Goal: Information Seeking & Learning: Learn about a topic

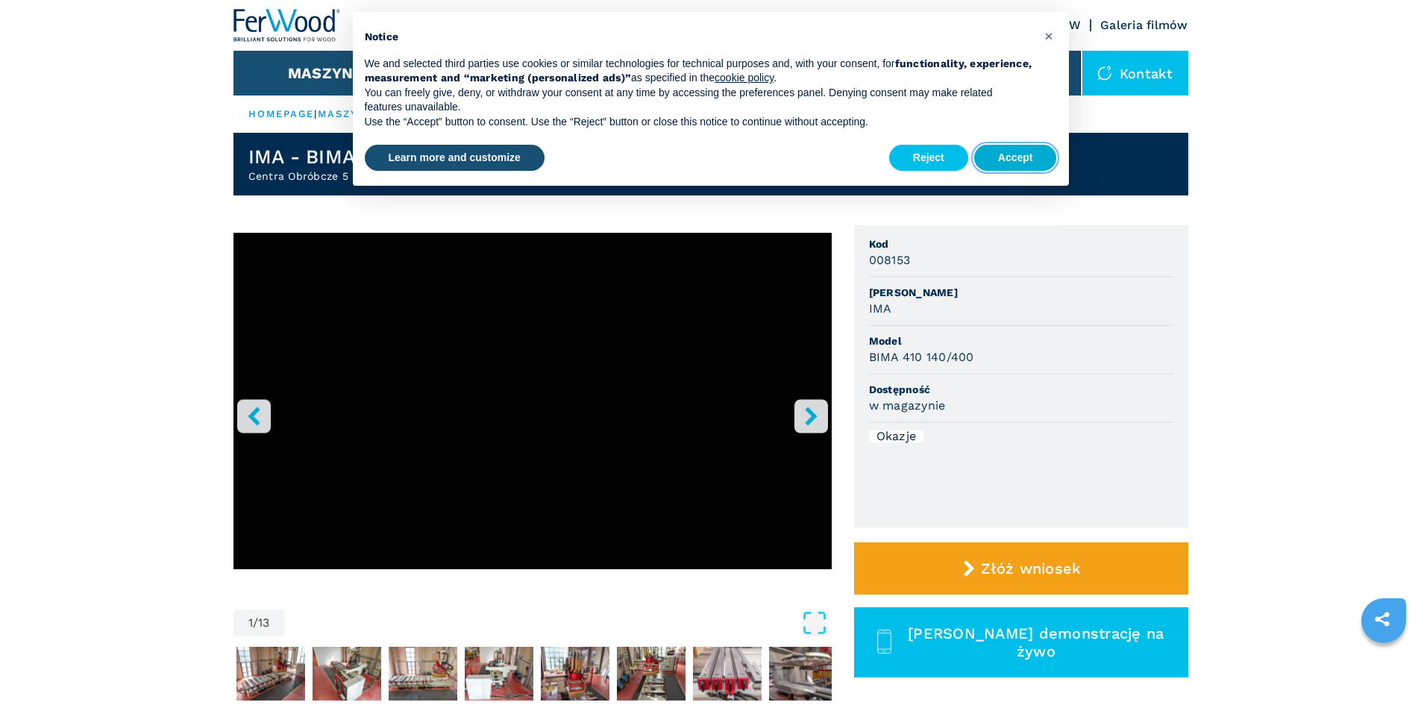
click at [1019, 159] on button "Accept" at bounding box center [1015, 158] width 83 height 27
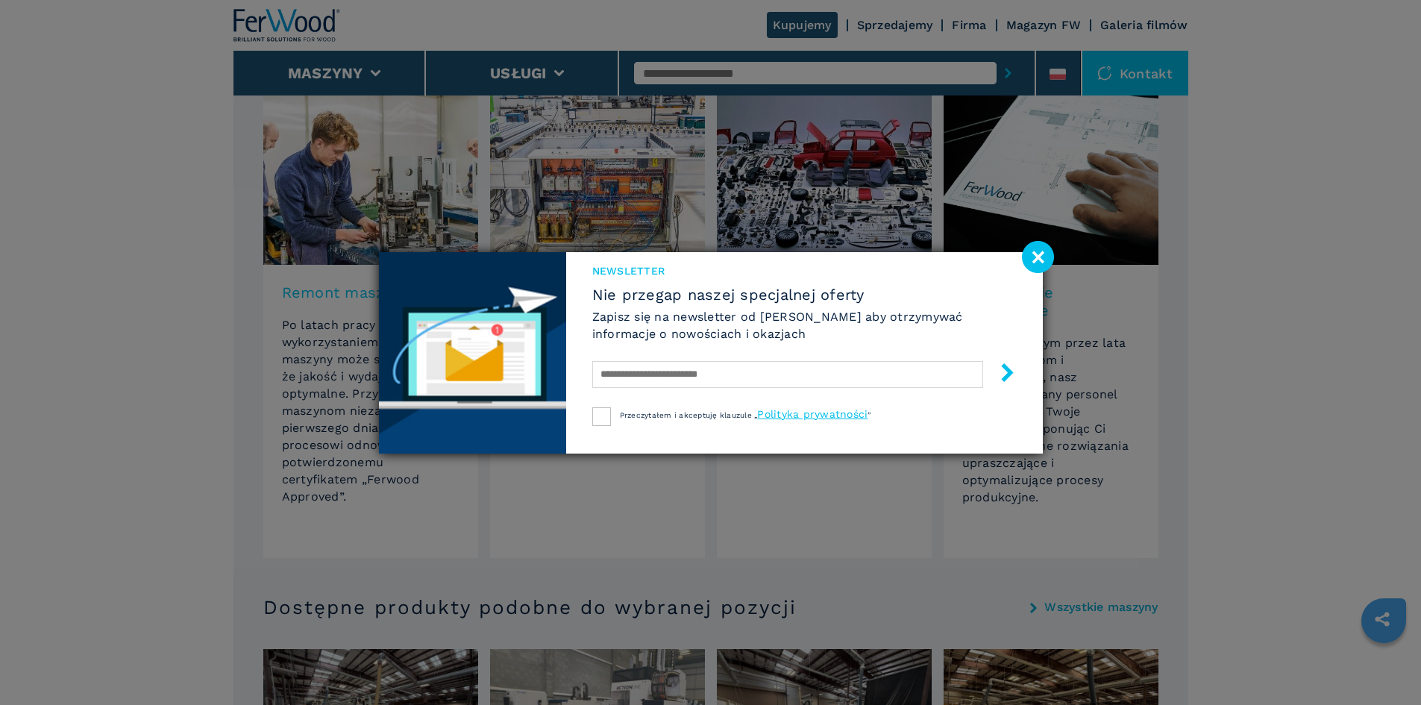
scroll to position [1044, 0]
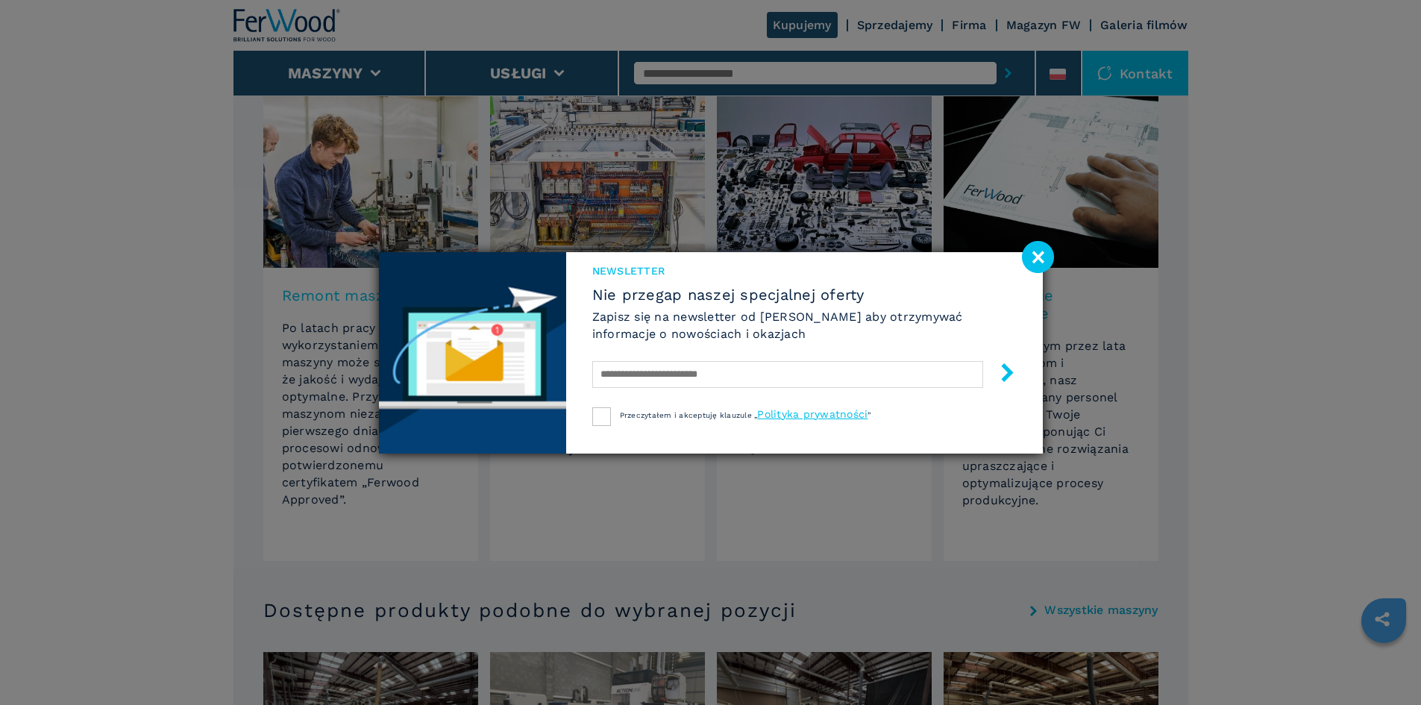
click at [1040, 261] on image at bounding box center [1038, 257] width 32 height 32
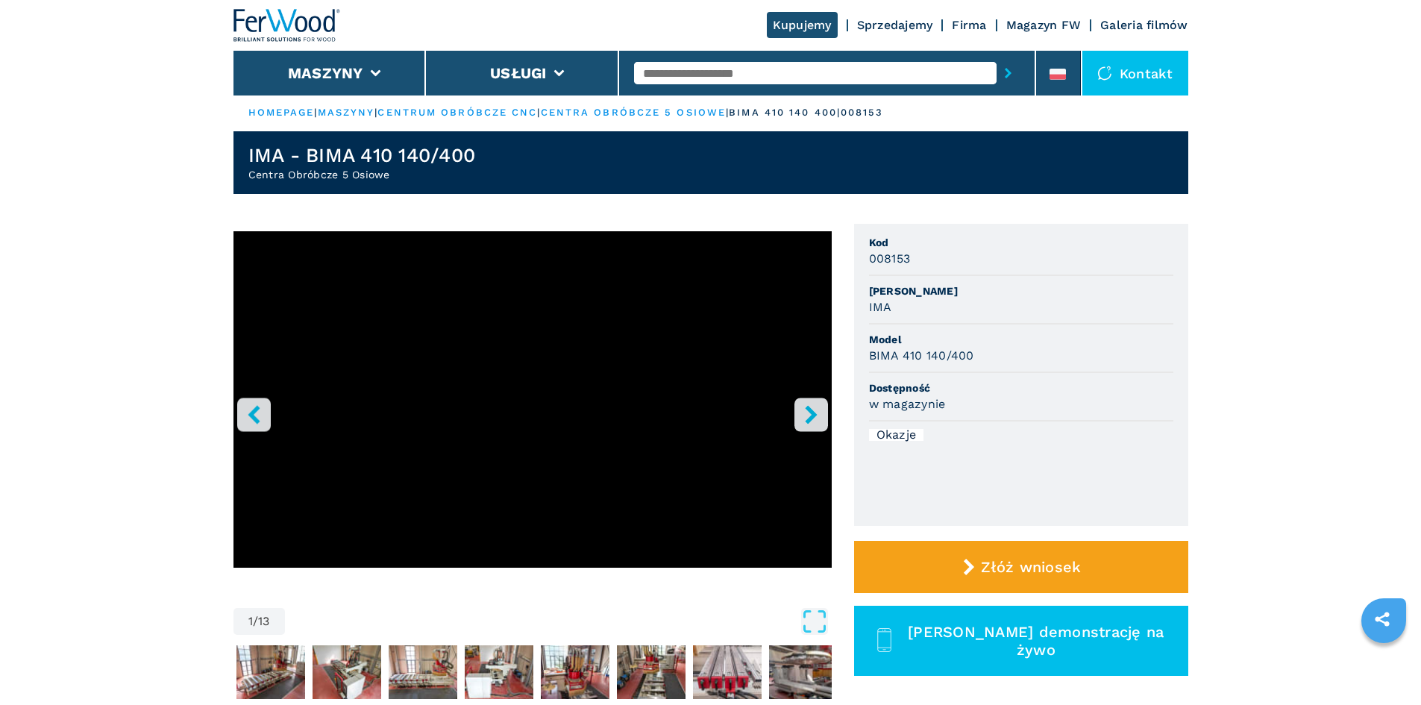
scroll to position [0, 0]
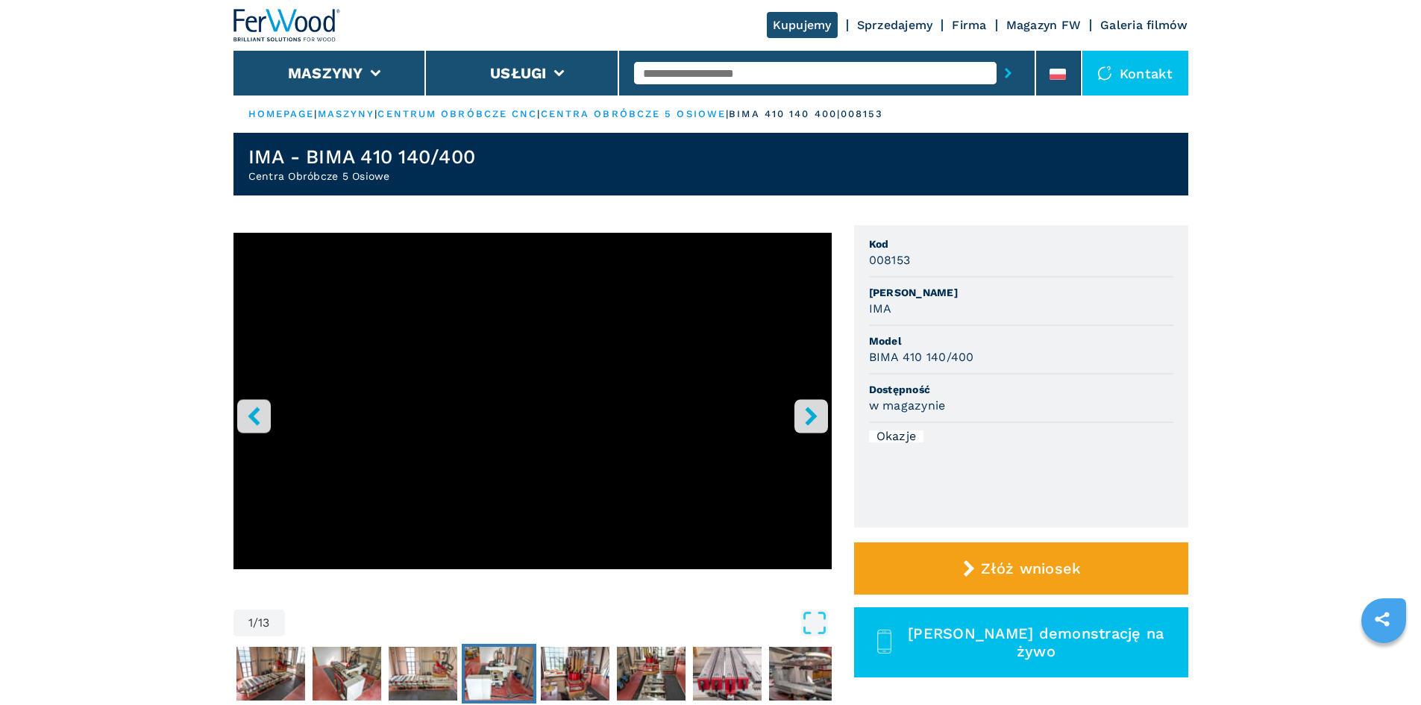
click at [480, 674] on img "Go to Slide 5" at bounding box center [499, 674] width 69 height 54
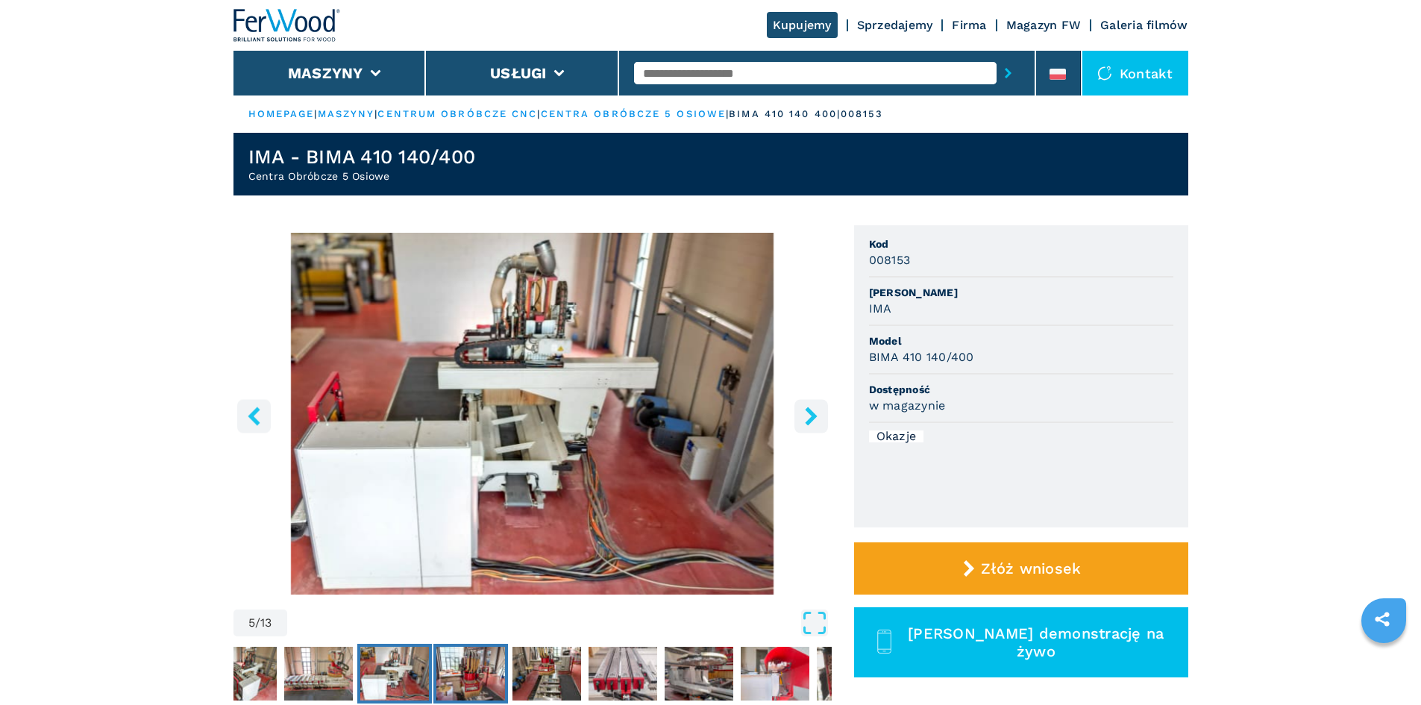
click at [433, 673] on button "Go to Slide 6" at bounding box center [470, 674] width 75 height 60
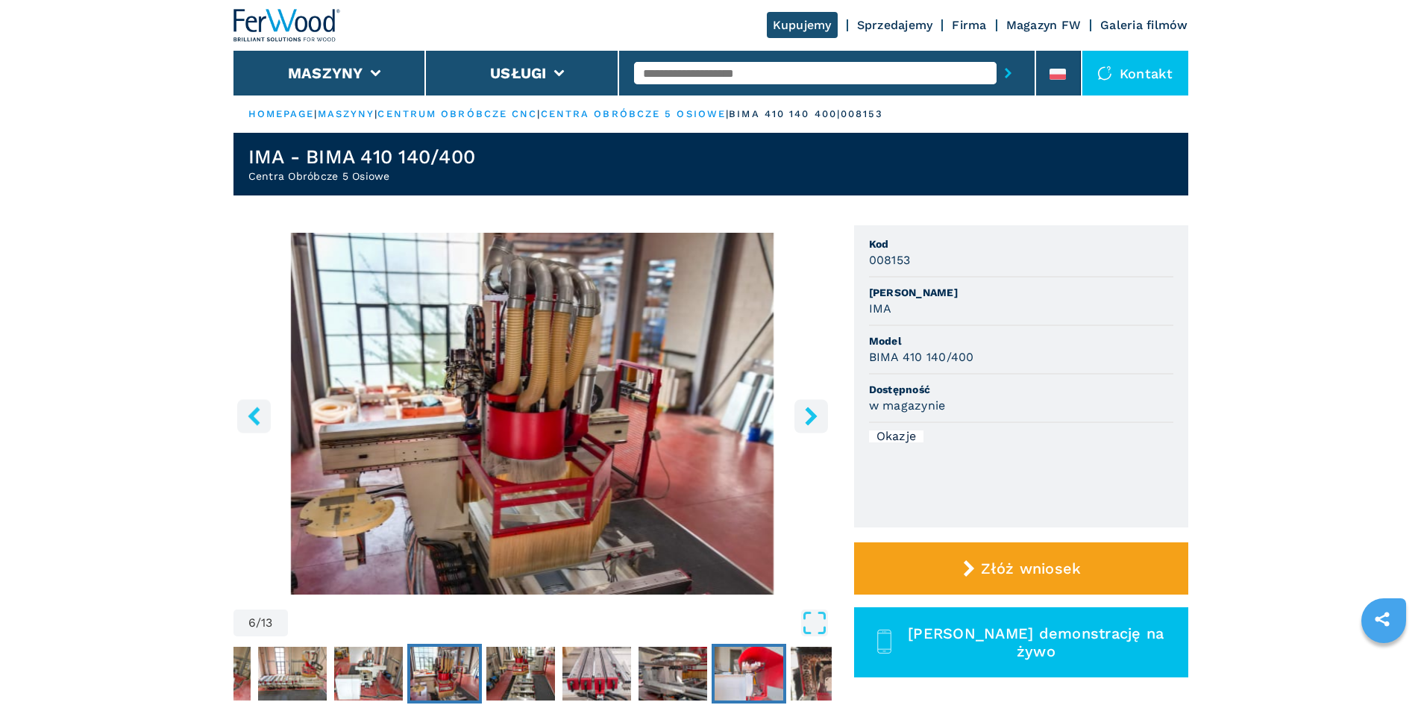
click at [765, 674] on img "Go to Slide 10" at bounding box center [749, 674] width 69 height 54
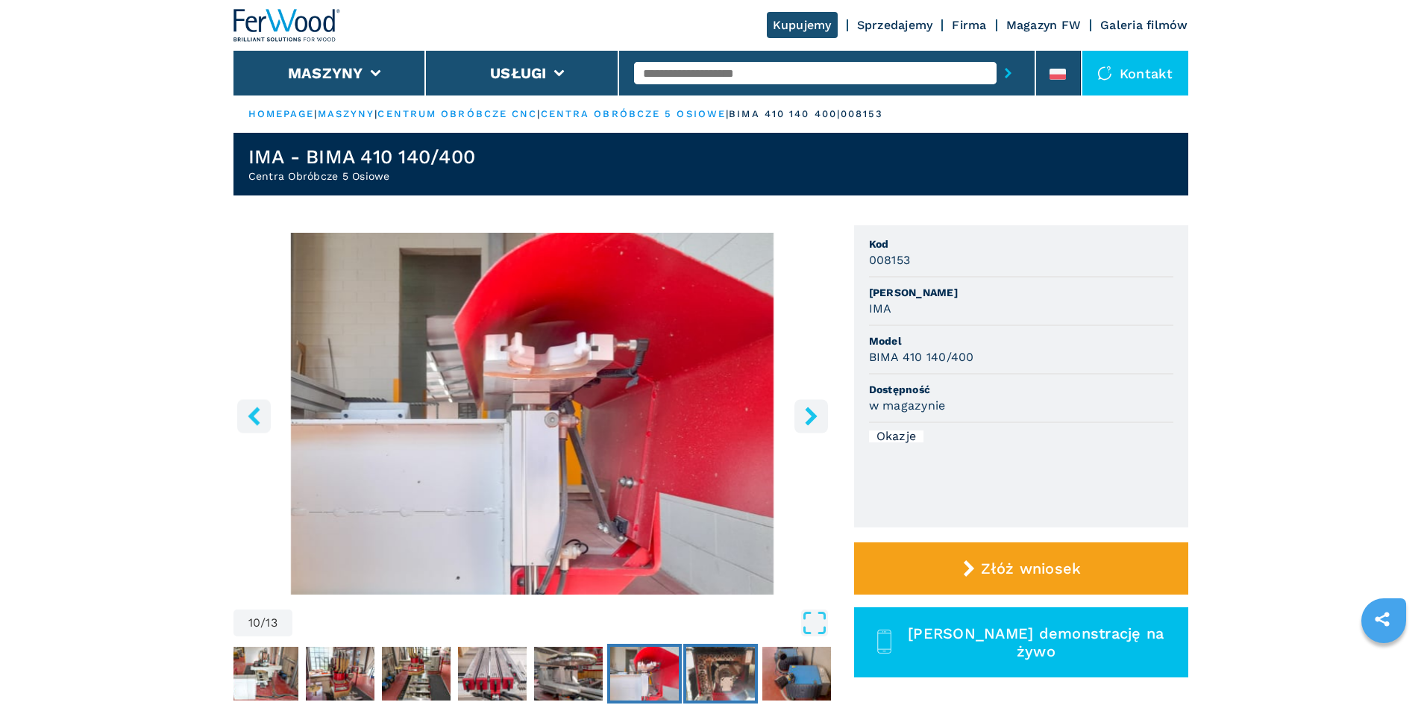
click at [740, 680] on img "Go to Slide 11" at bounding box center [720, 674] width 69 height 54
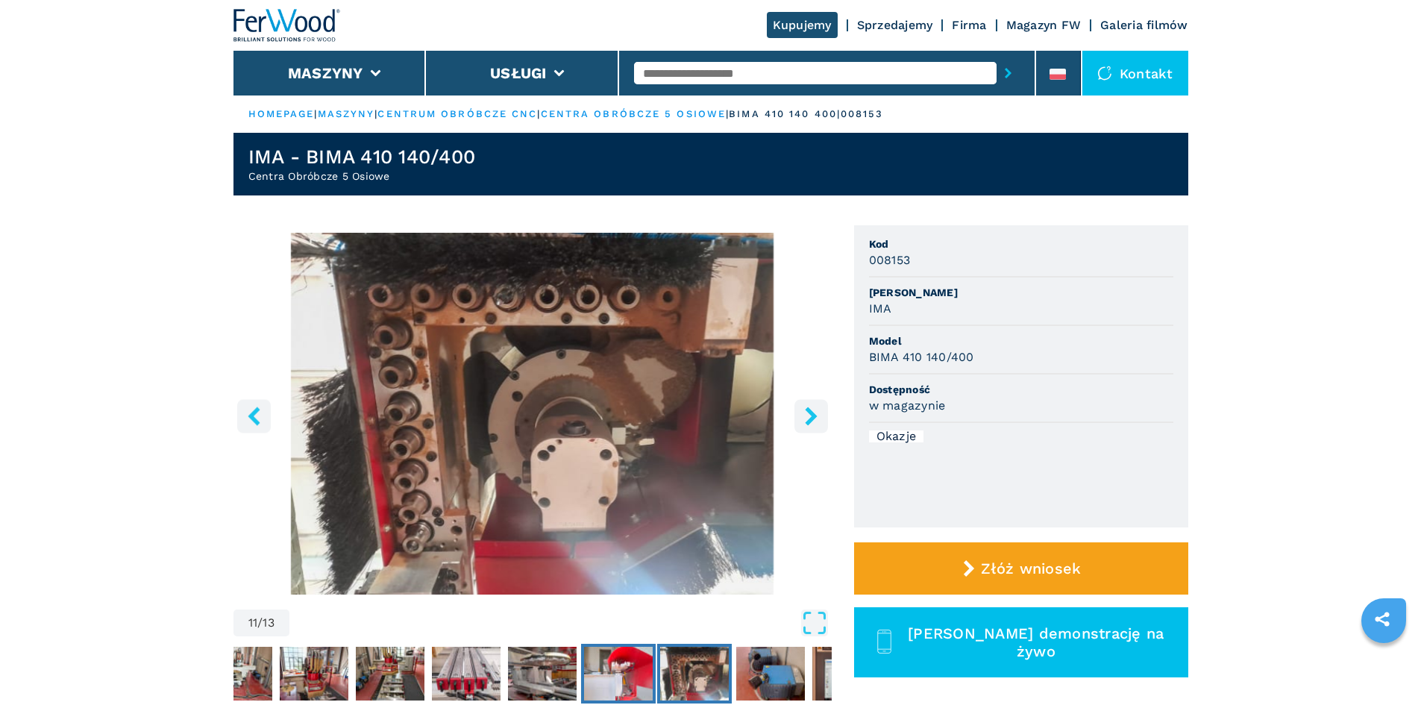
click at [630, 674] on img "Go to Slide 10" at bounding box center [618, 674] width 69 height 54
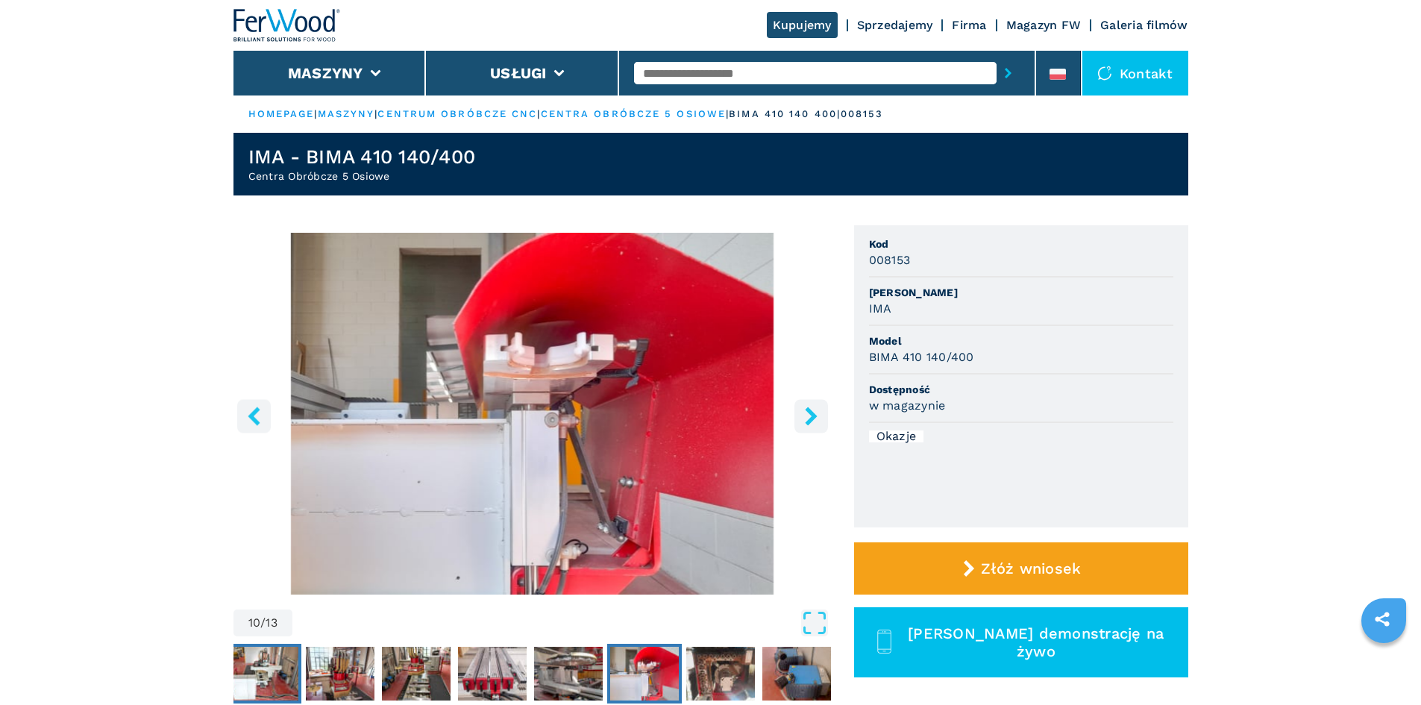
click at [252, 668] on img "Go to Slide 5" at bounding box center [264, 674] width 69 height 54
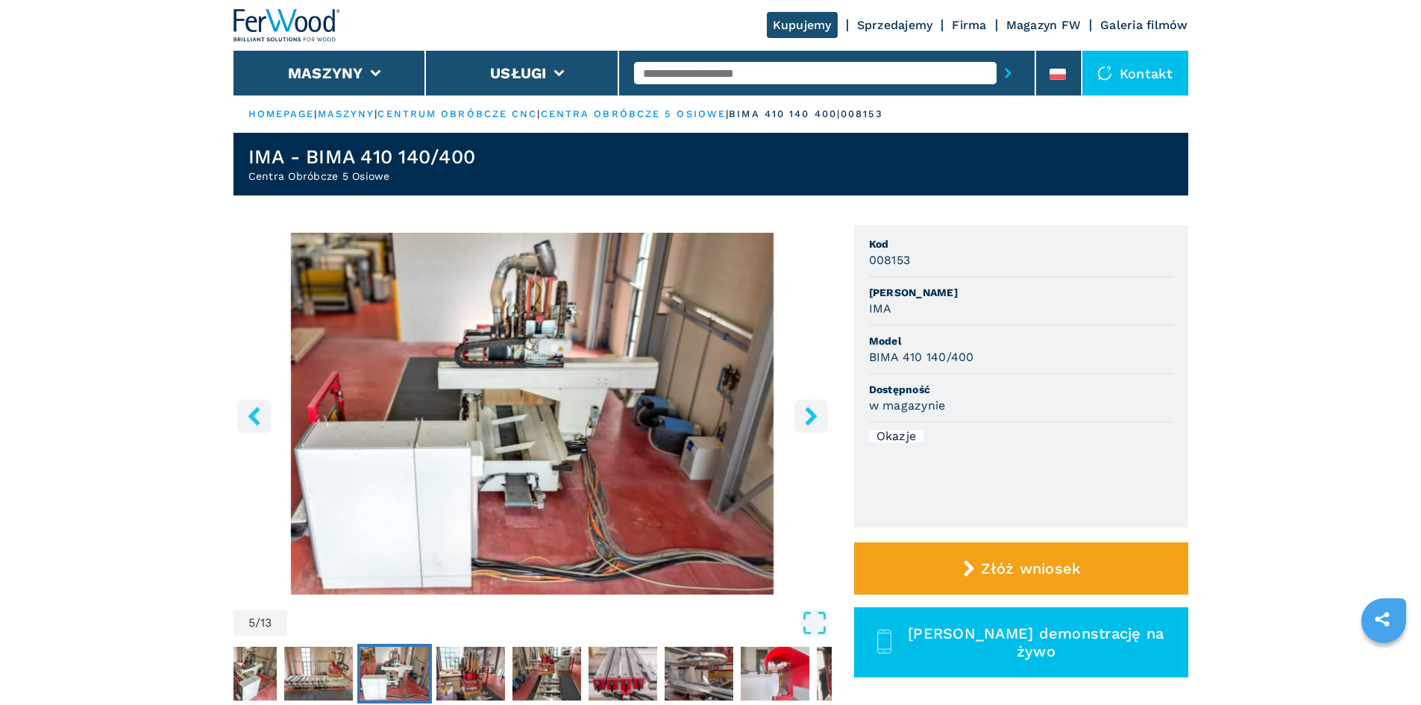
click at [247, 427] on button "left-button" at bounding box center [254, 416] width 34 height 34
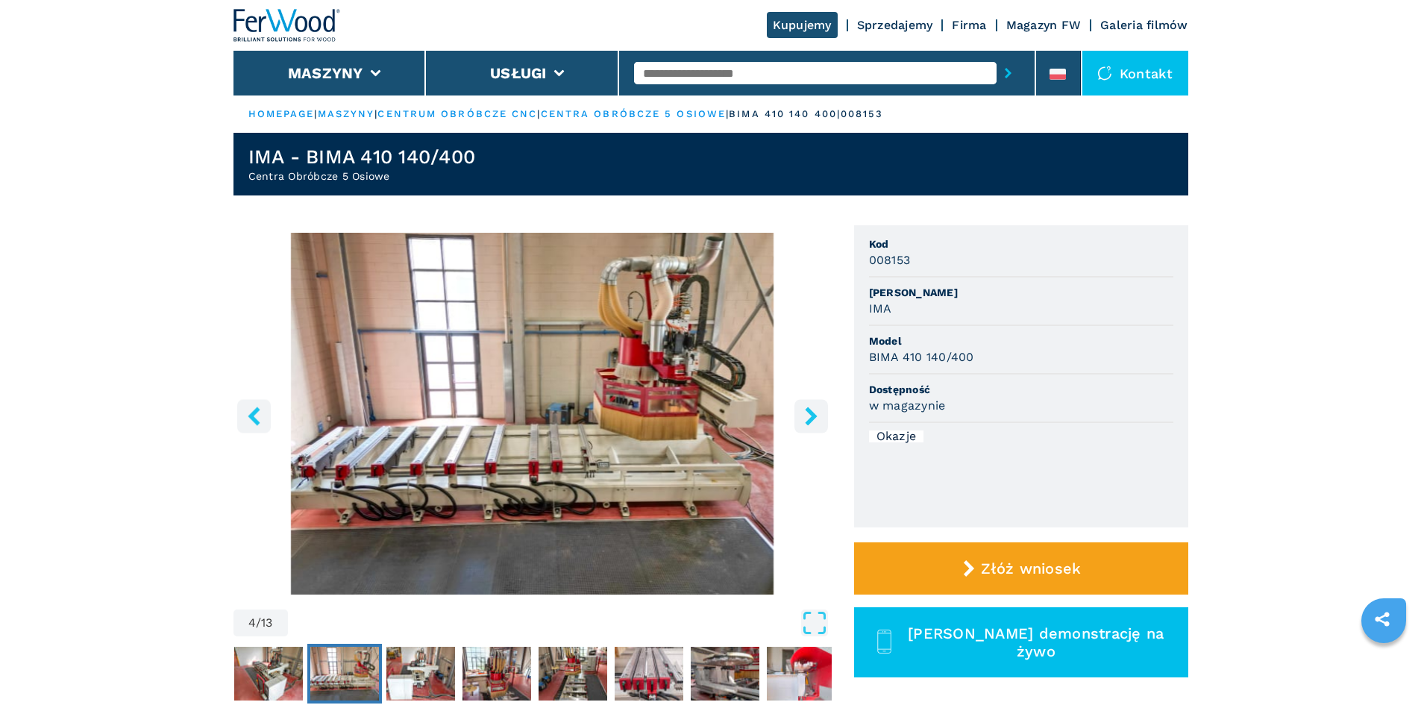
click at [247, 427] on button "left-button" at bounding box center [254, 416] width 34 height 34
click at [272, 685] on img "Go to Slide 3" at bounding box center [268, 674] width 69 height 54
